Goal: Find specific page/section

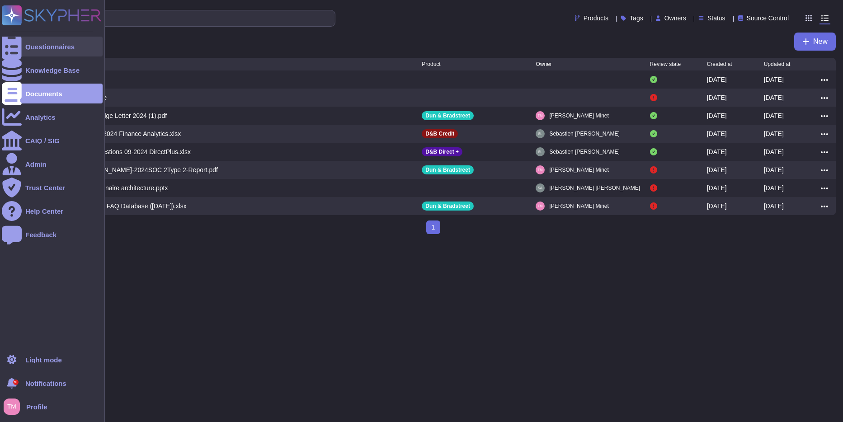
click at [16, 44] on icon at bounding box center [12, 46] width 20 height 27
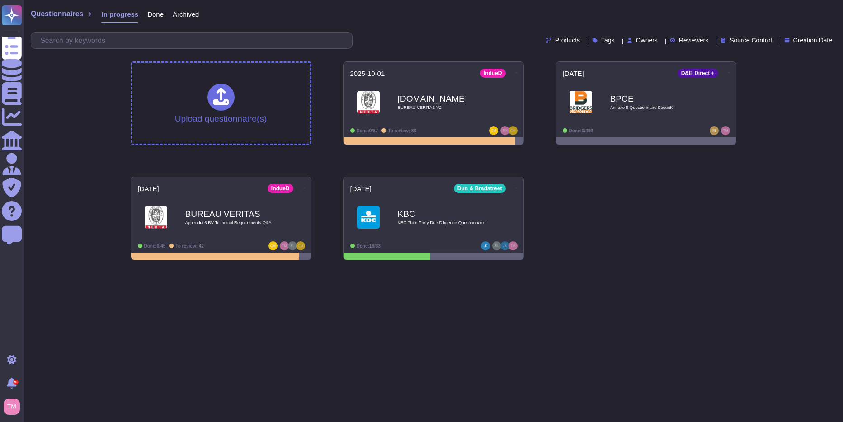
click at [646, 221] on div "Upload questionnaire(s) [DATE] IndueD [DOMAIN_NAME] BUREAU VERITAS V2 Done: 0/8…" at bounding box center [433, 160] width 620 height 213
click at [672, 268] on html "Questionnaires Knowledge Base Documents Analytics CAIQ / SIG Admin Trust Center…" at bounding box center [421, 134] width 843 height 268
click at [735, 268] on html "Questionnaires Knowledge Base Documents Analytics CAIQ / SIG Admin Trust Center…" at bounding box center [421, 134] width 843 height 268
